Goal: Task Accomplishment & Management: Manage account settings

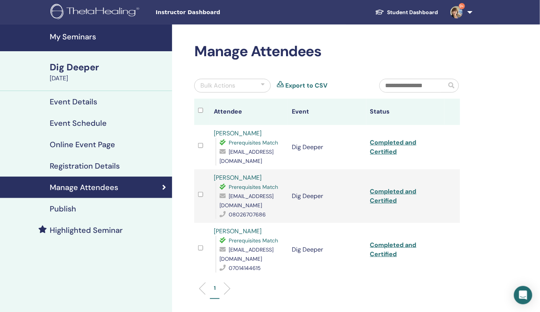
click at [76, 36] on h4 "My Seminars" at bounding box center [109, 36] width 118 height 9
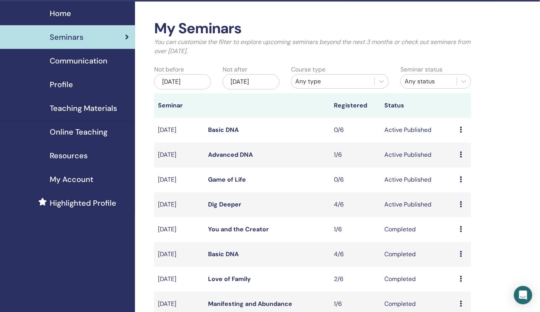
scroll to position [30, 0]
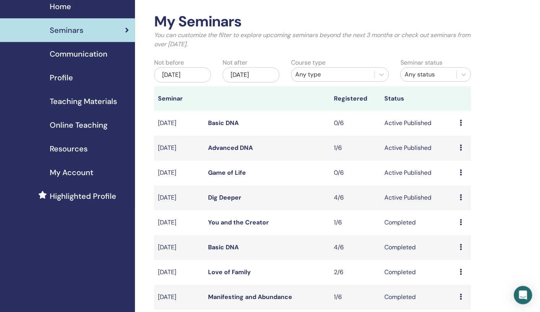
click at [460, 196] on icon at bounding box center [461, 197] width 2 height 6
click at [456, 224] on link "Attendees" at bounding box center [458, 225] width 29 height 8
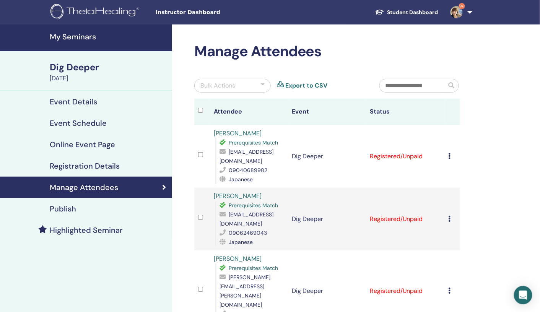
click at [510, 231] on div "Manage Attendees Bulk Actions Export to CSV Attendee Event Status nanako isono …" at bounding box center [352, 282] width 360 height 516
